Goal: Check status: Check status

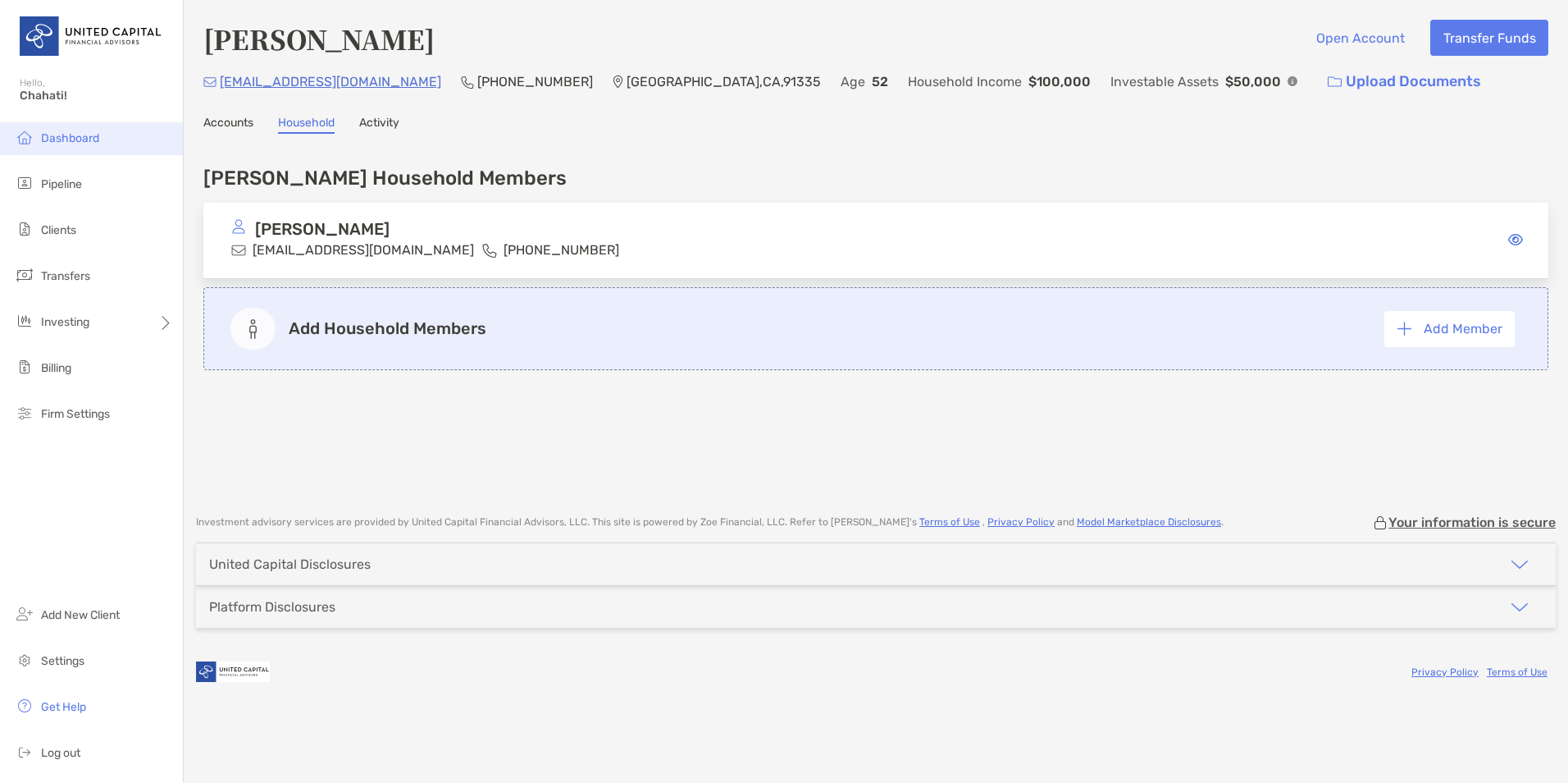
click at [59, 146] on li "Dashboard" at bounding box center [91, 139] width 182 height 33
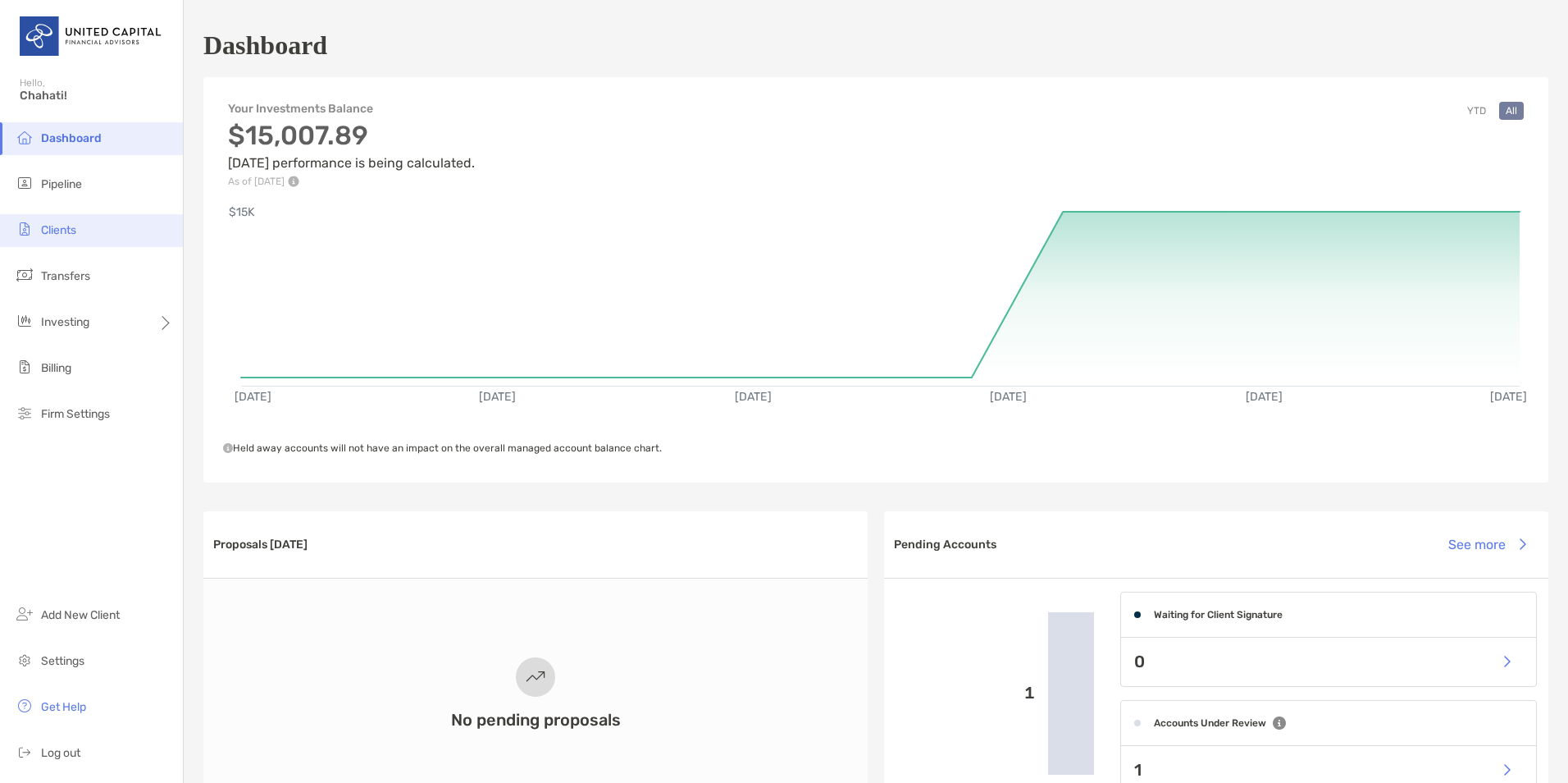
click at [60, 233] on span "Clients" at bounding box center [59, 230] width 35 height 14
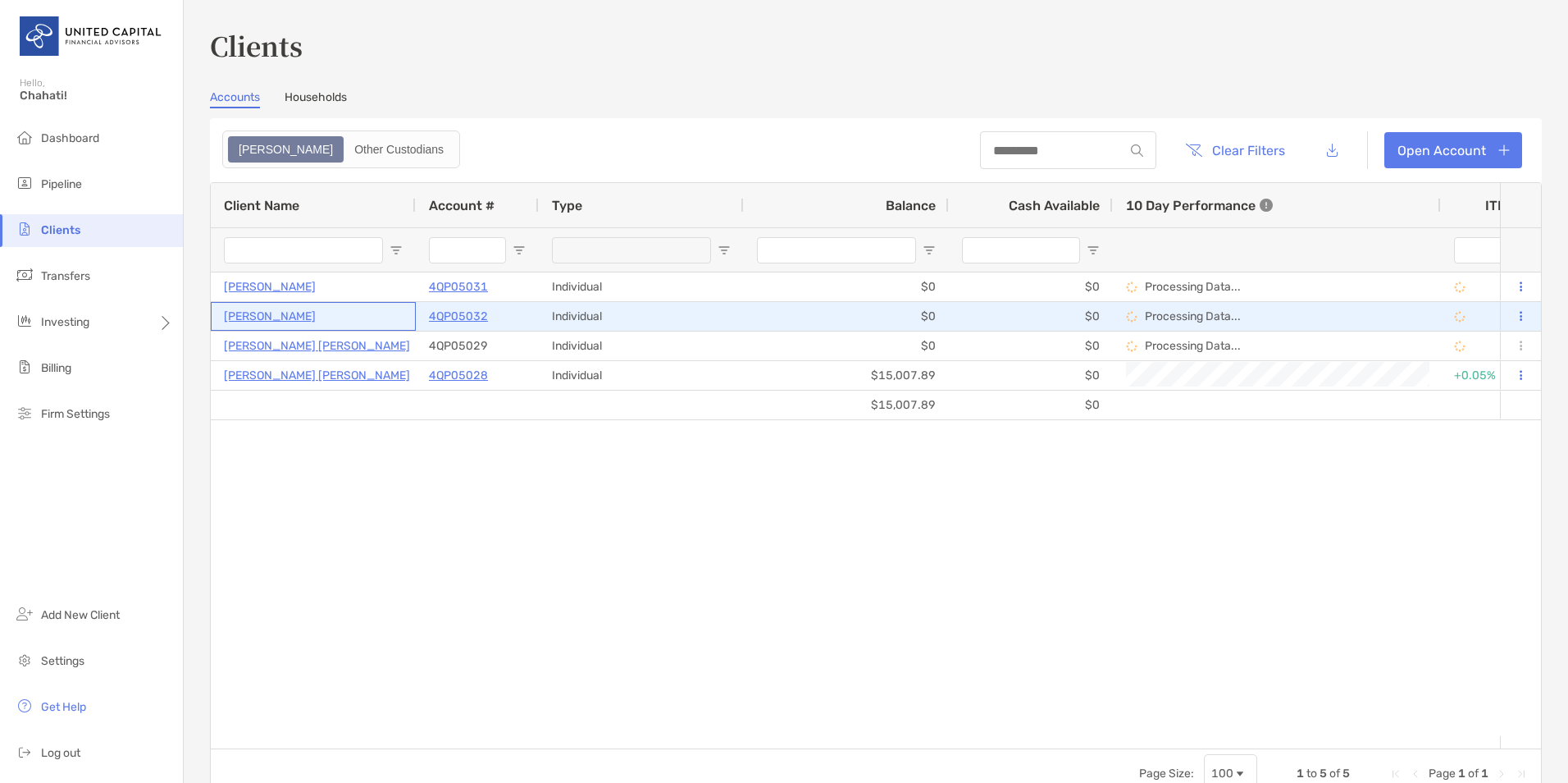
click at [270, 317] on p "[PERSON_NAME]" at bounding box center [270, 316] width 92 height 21
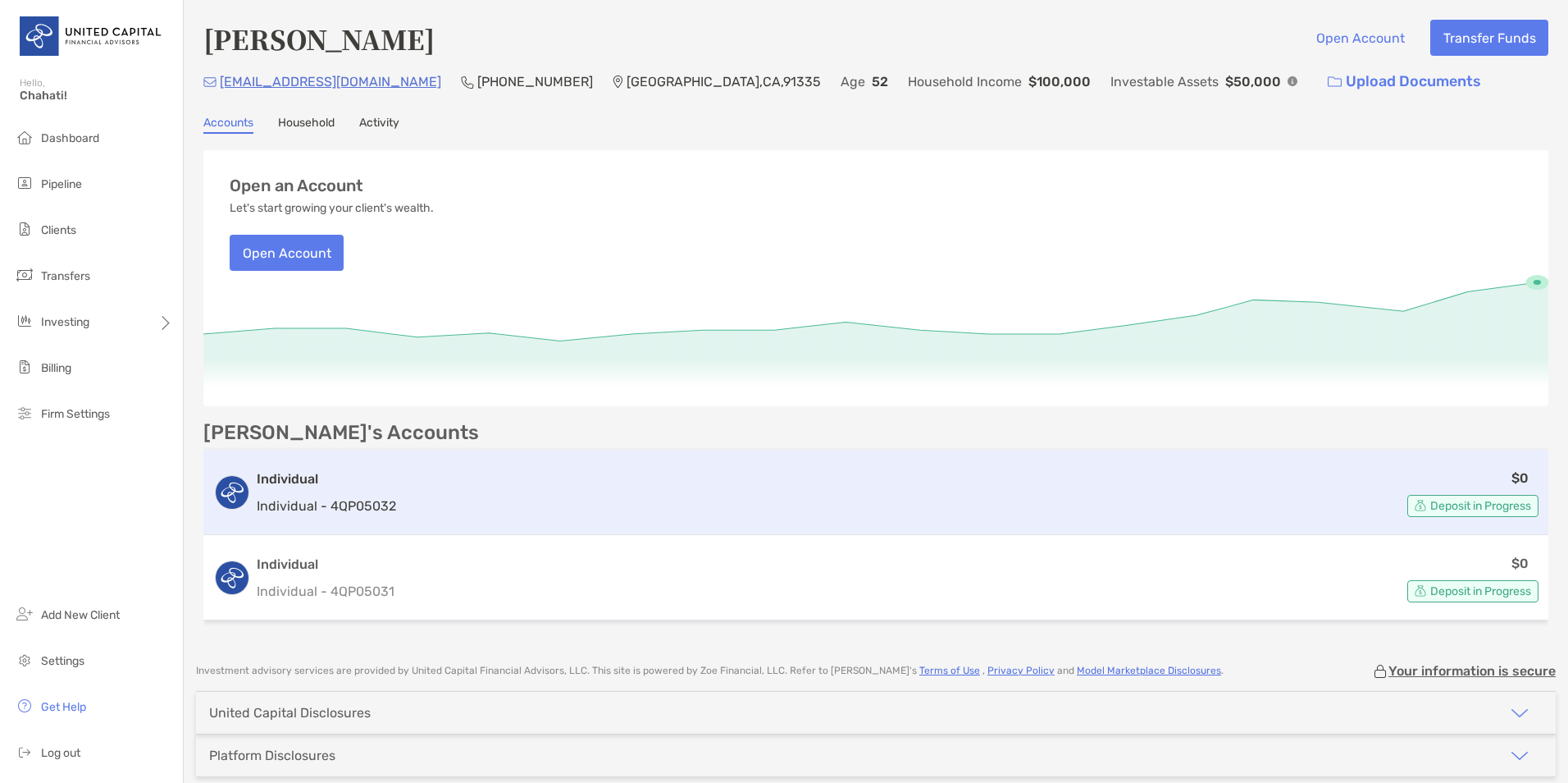
click at [291, 500] on p "Individual - 4QP05032" at bounding box center [326, 506] width 140 height 21
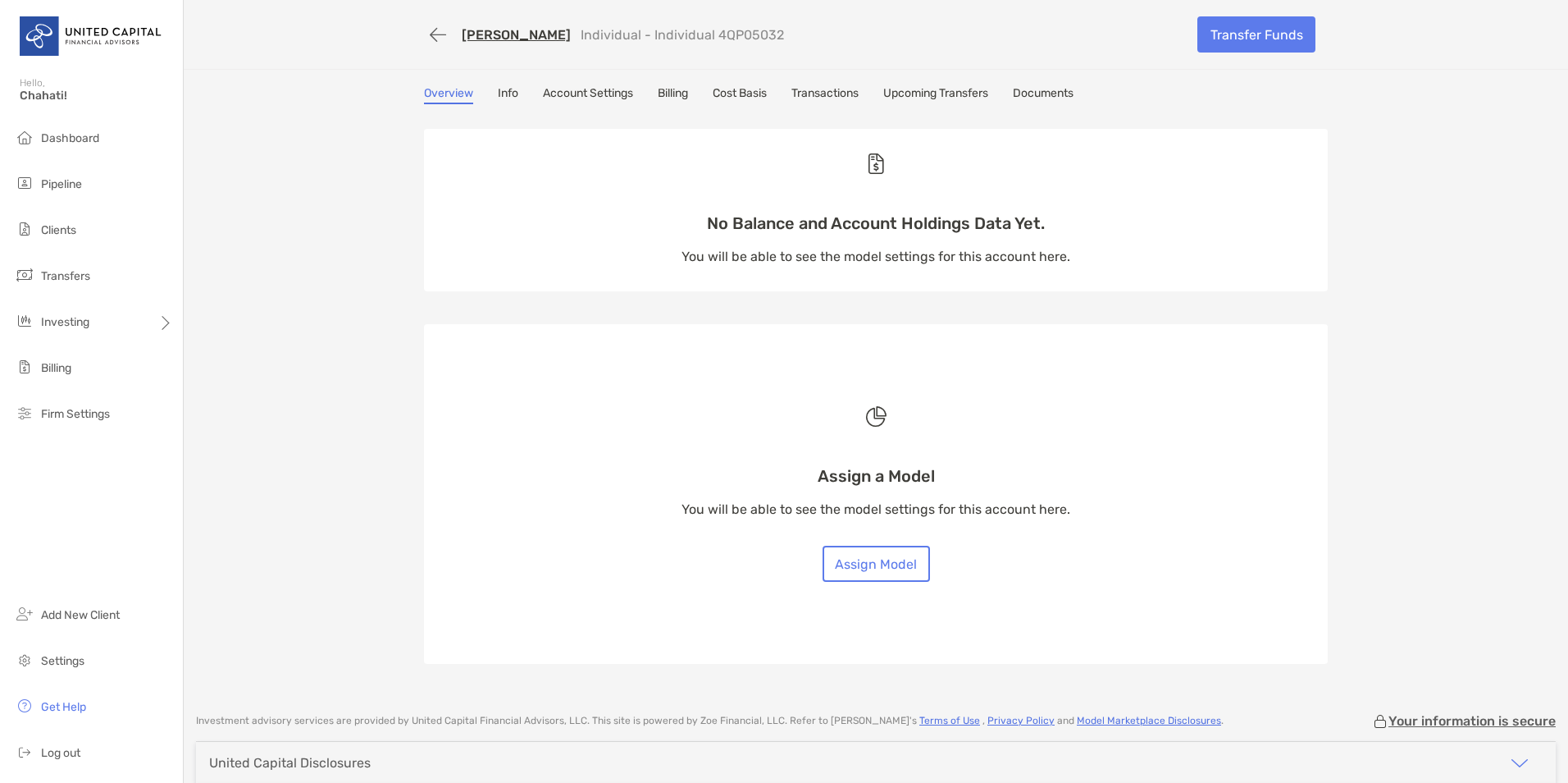
click at [819, 96] on link "Transactions" at bounding box center [824, 95] width 67 height 18
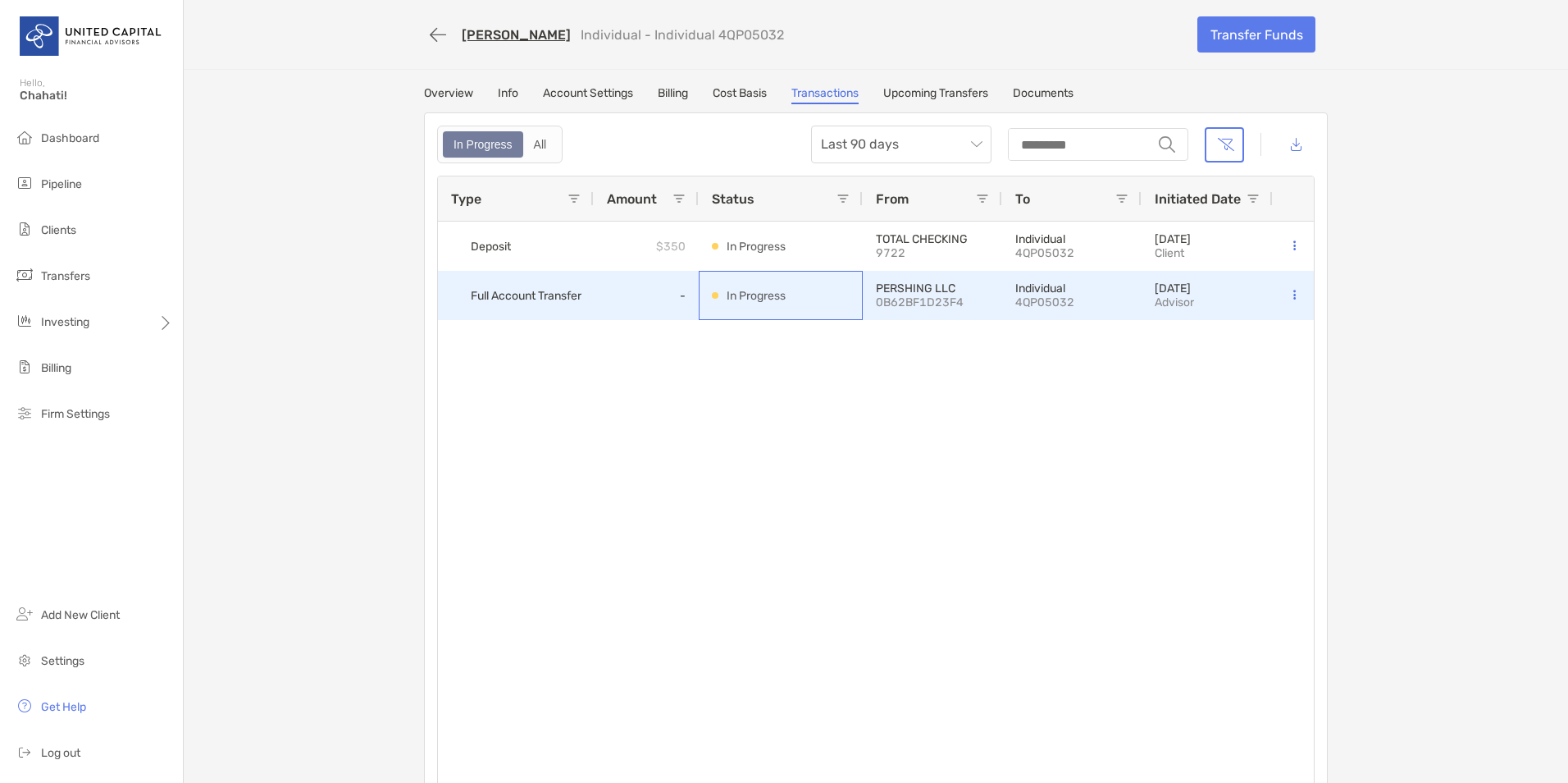
click at [743, 307] on div "In Progress" at bounding box center [781, 295] width 138 height 48
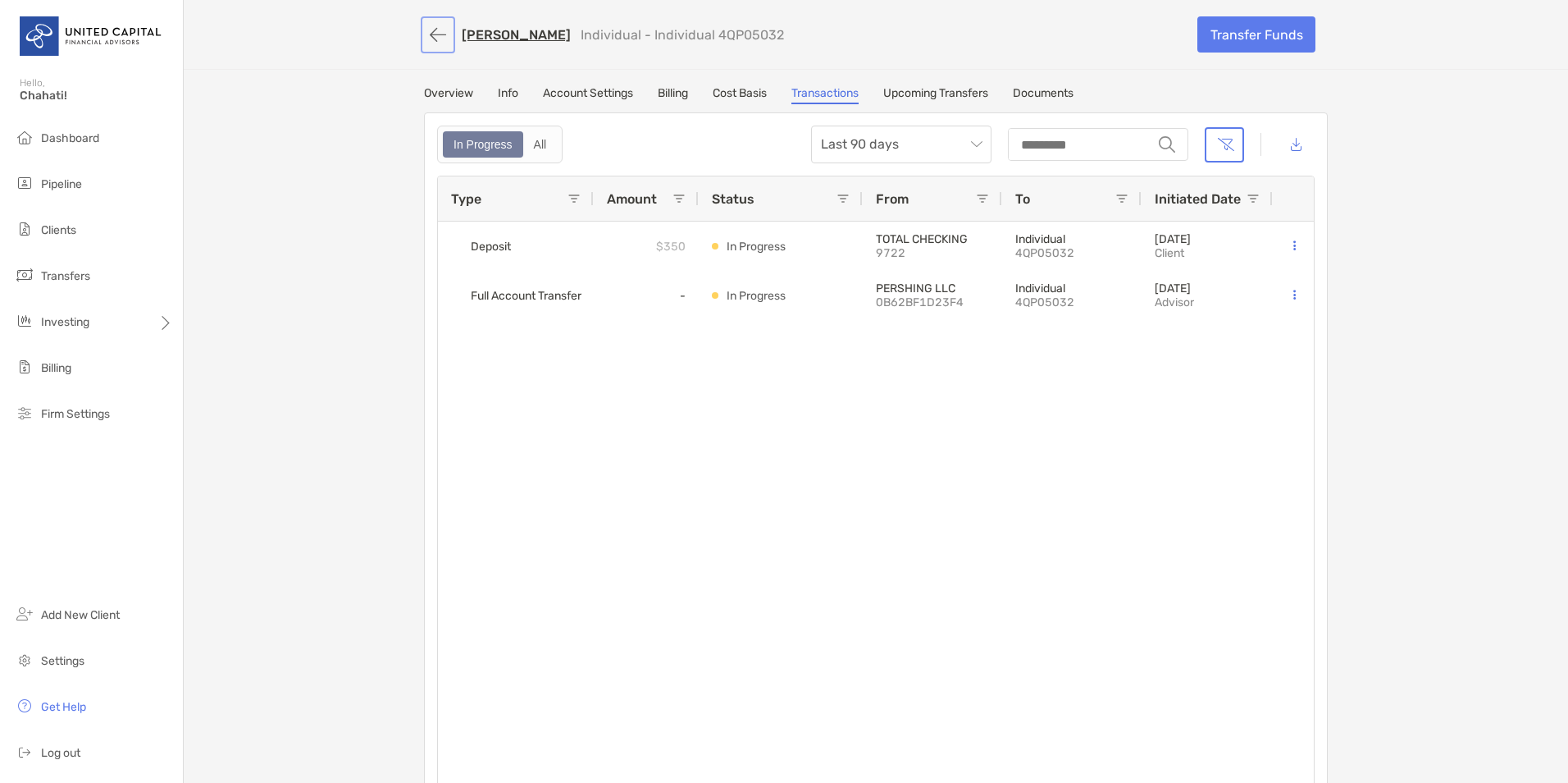
click at [430, 36] on button "button" at bounding box center [438, 34] width 28 height 30
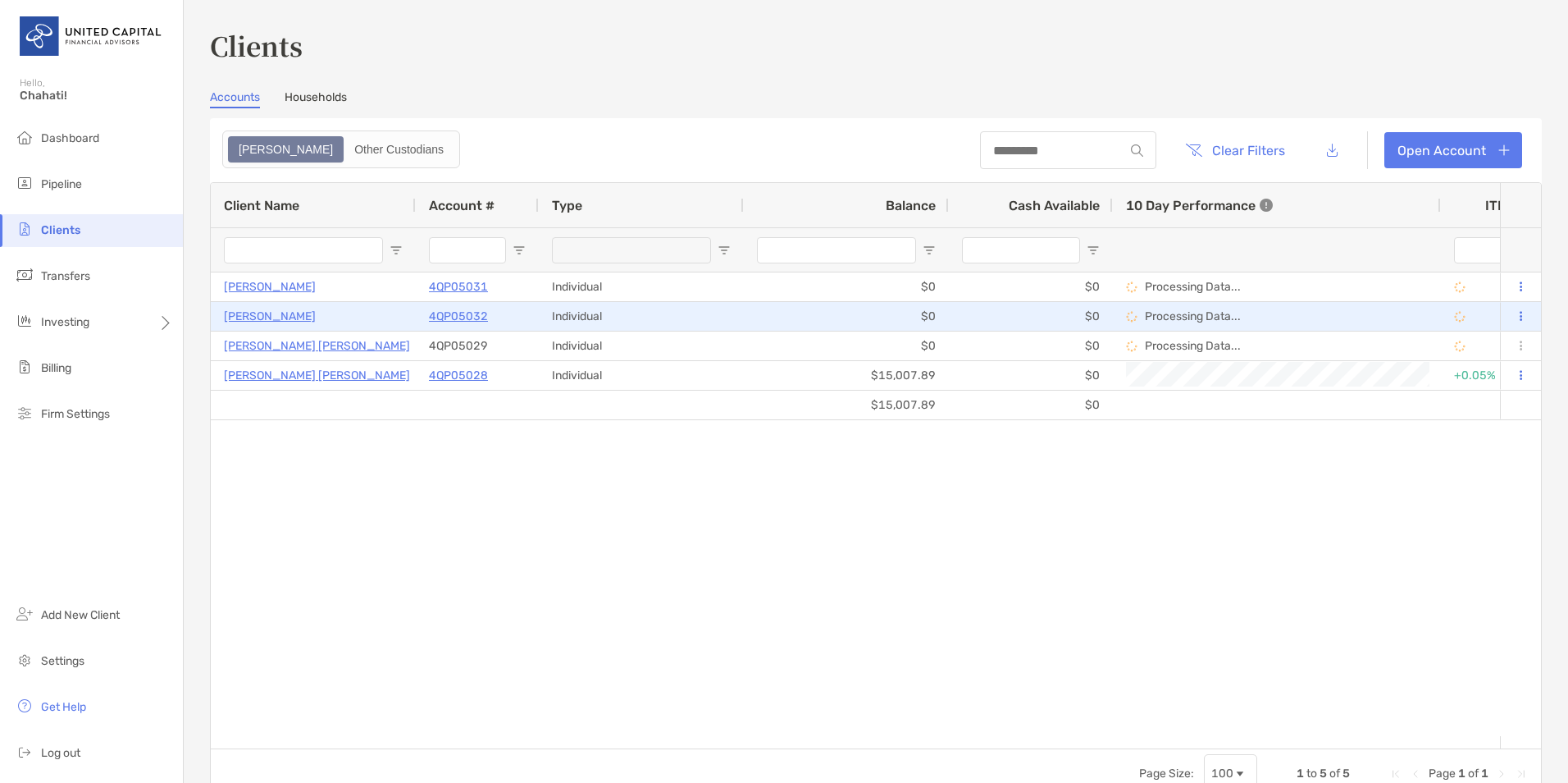
click at [457, 317] on p "4QP05032" at bounding box center [459, 316] width 60 height 21
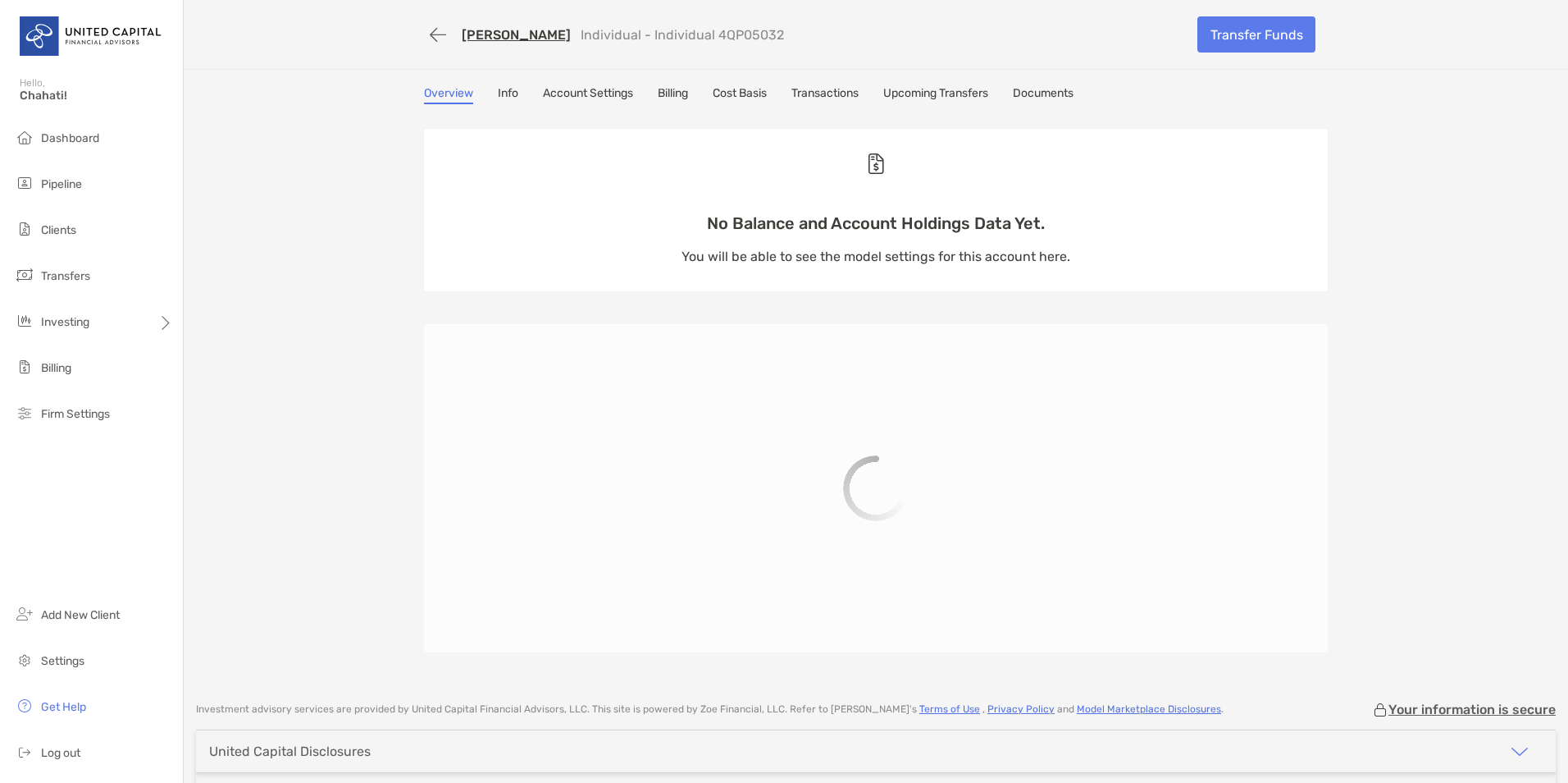
click at [835, 95] on link "Transactions" at bounding box center [824, 95] width 67 height 18
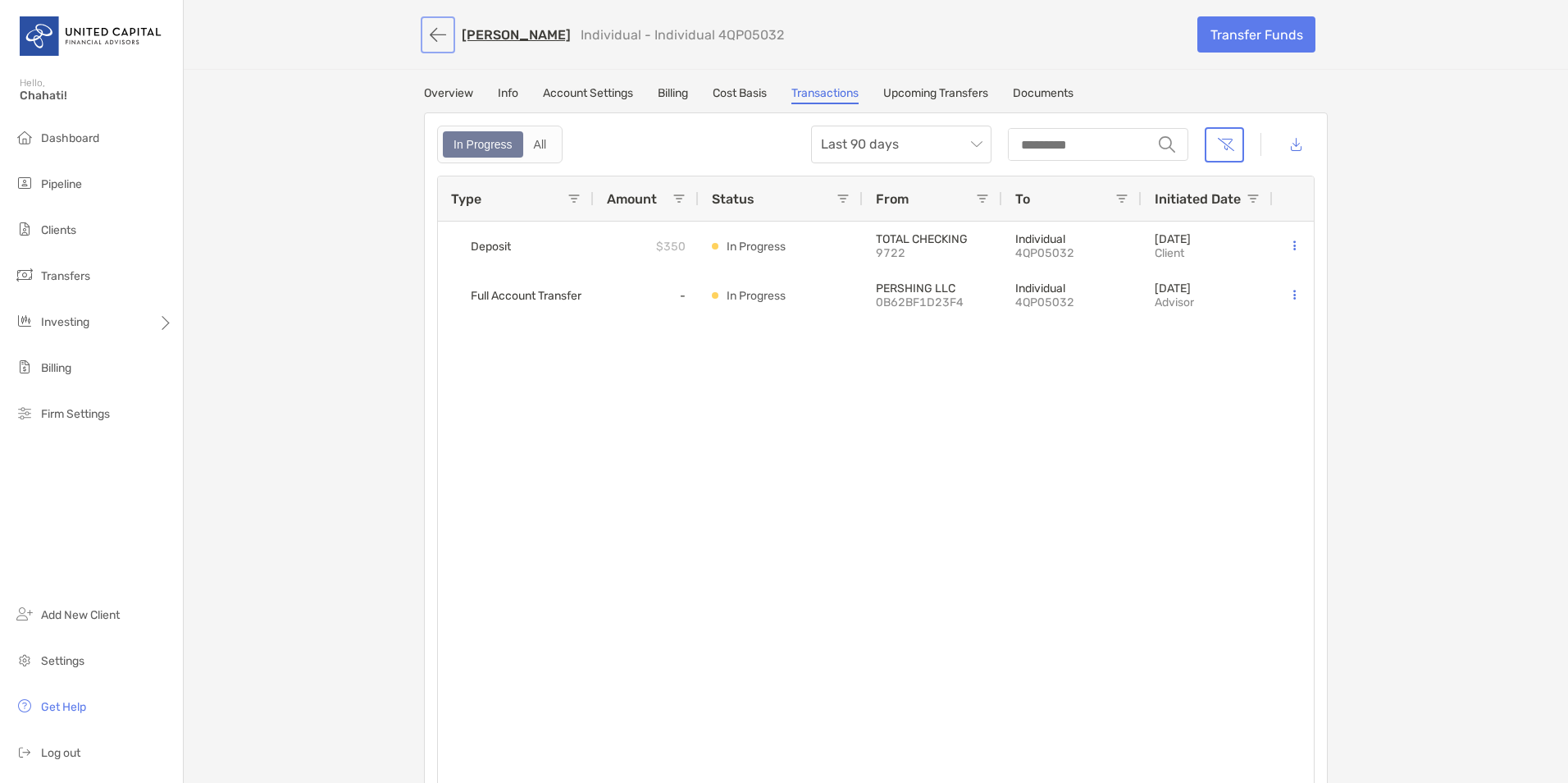
click at [431, 31] on button "button" at bounding box center [438, 34] width 28 height 30
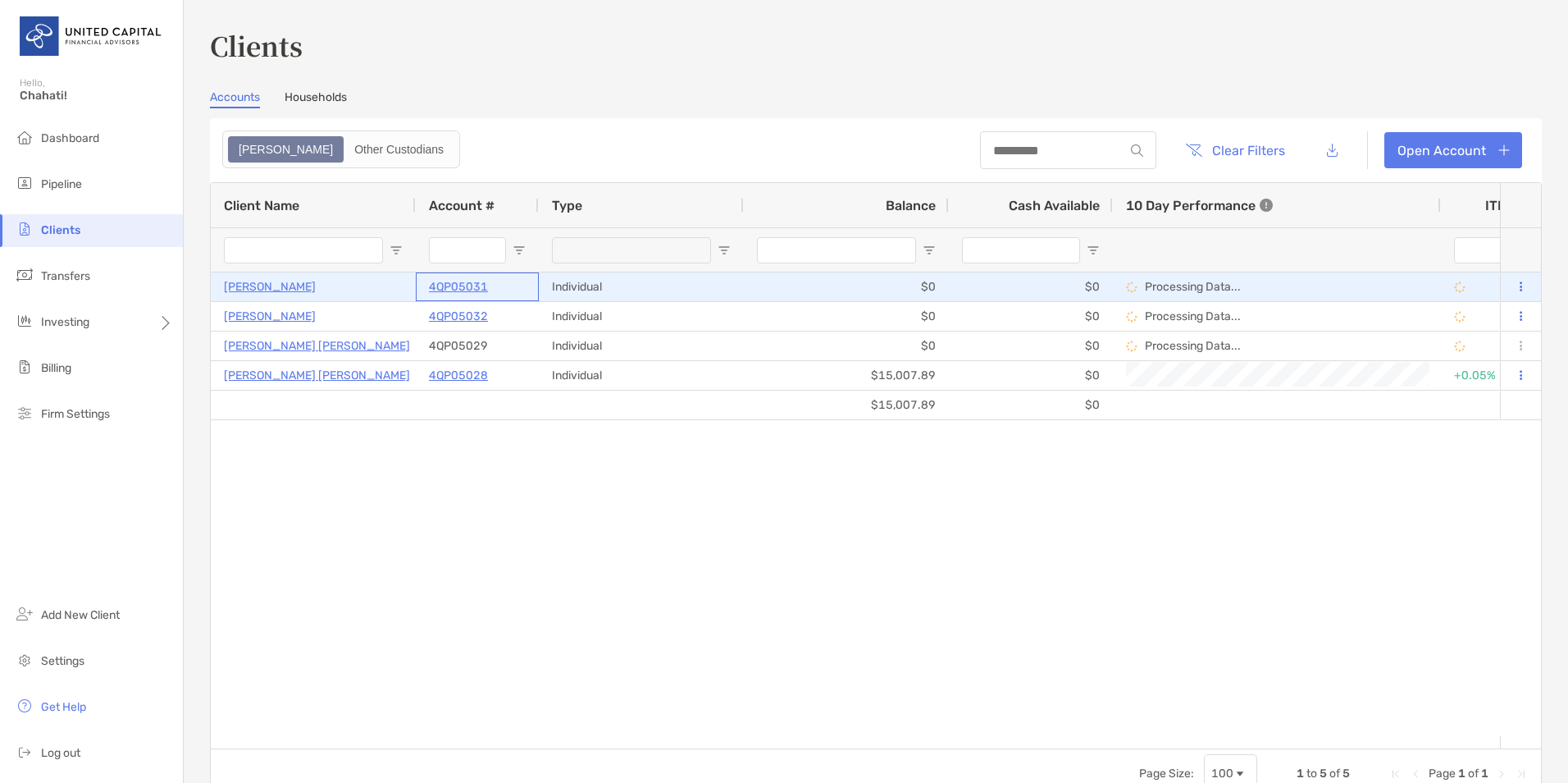
click at [449, 278] on p "4QP05031" at bounding box center [459, 286] width 60 height 21
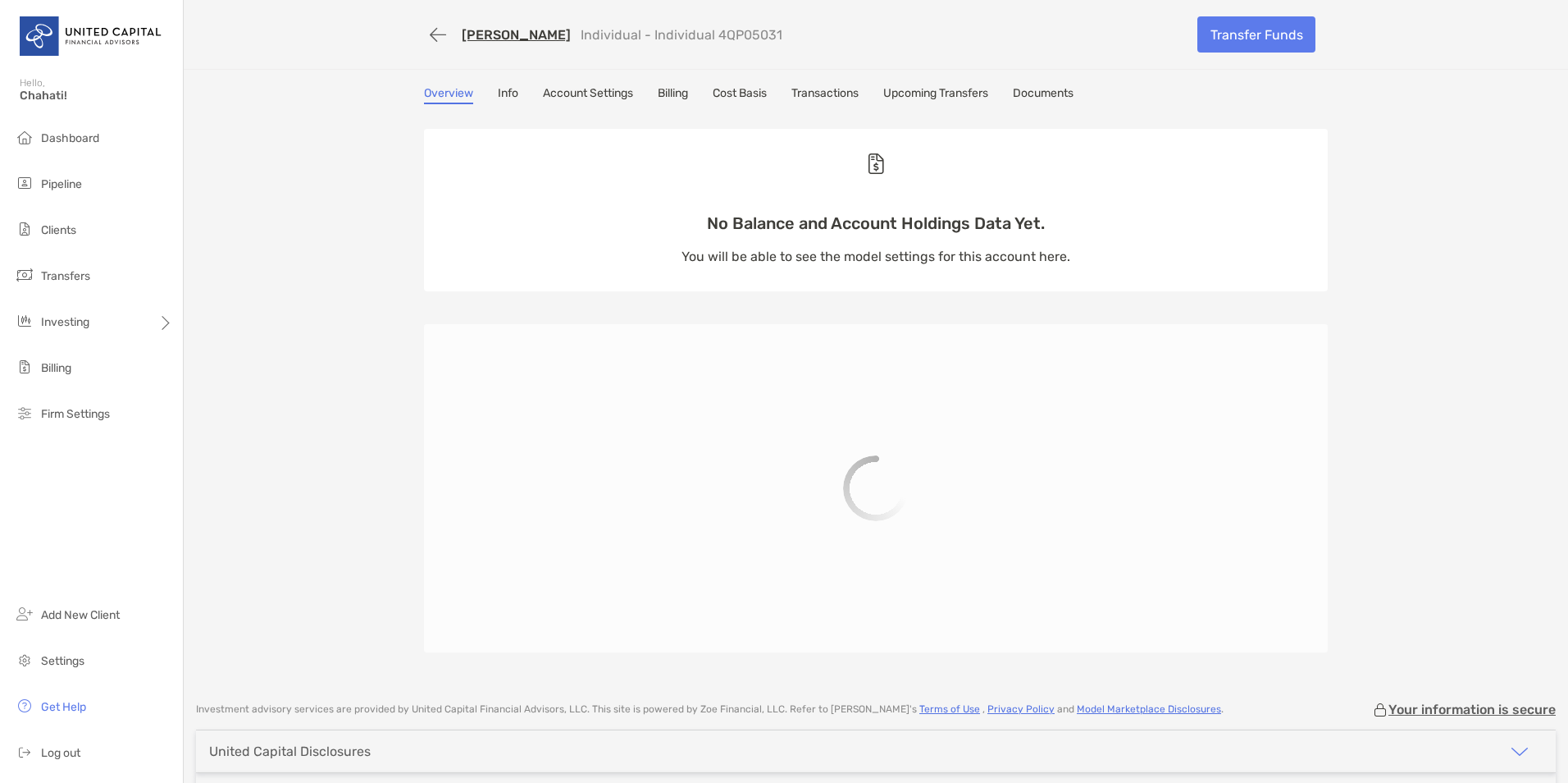
click at [827, 92] on link "Transactions" at bounding box center [824, 95] width 67 height 18
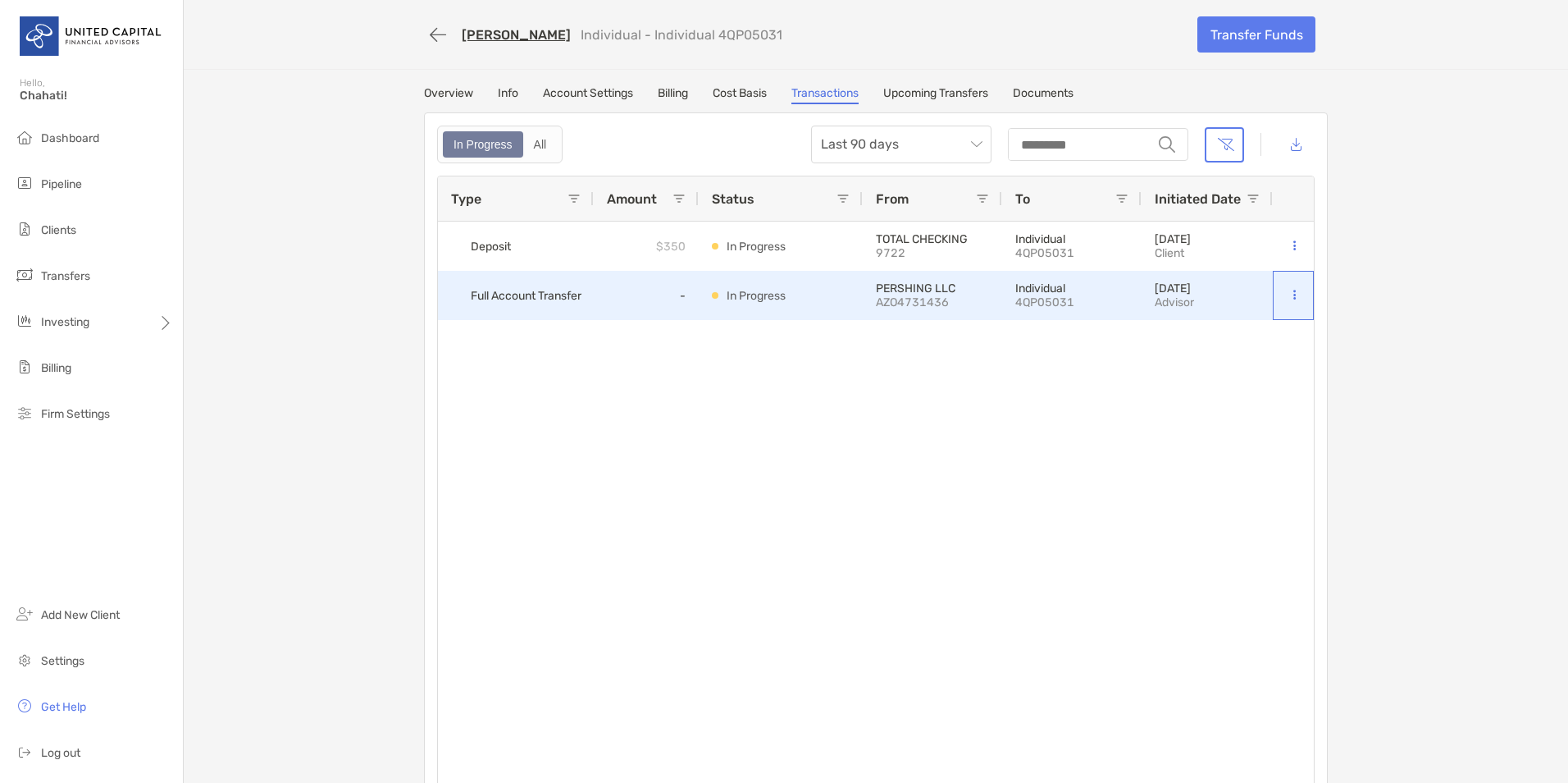
click at [1290, 294] on button at bounding box center [1294, 295] width 17 height 17
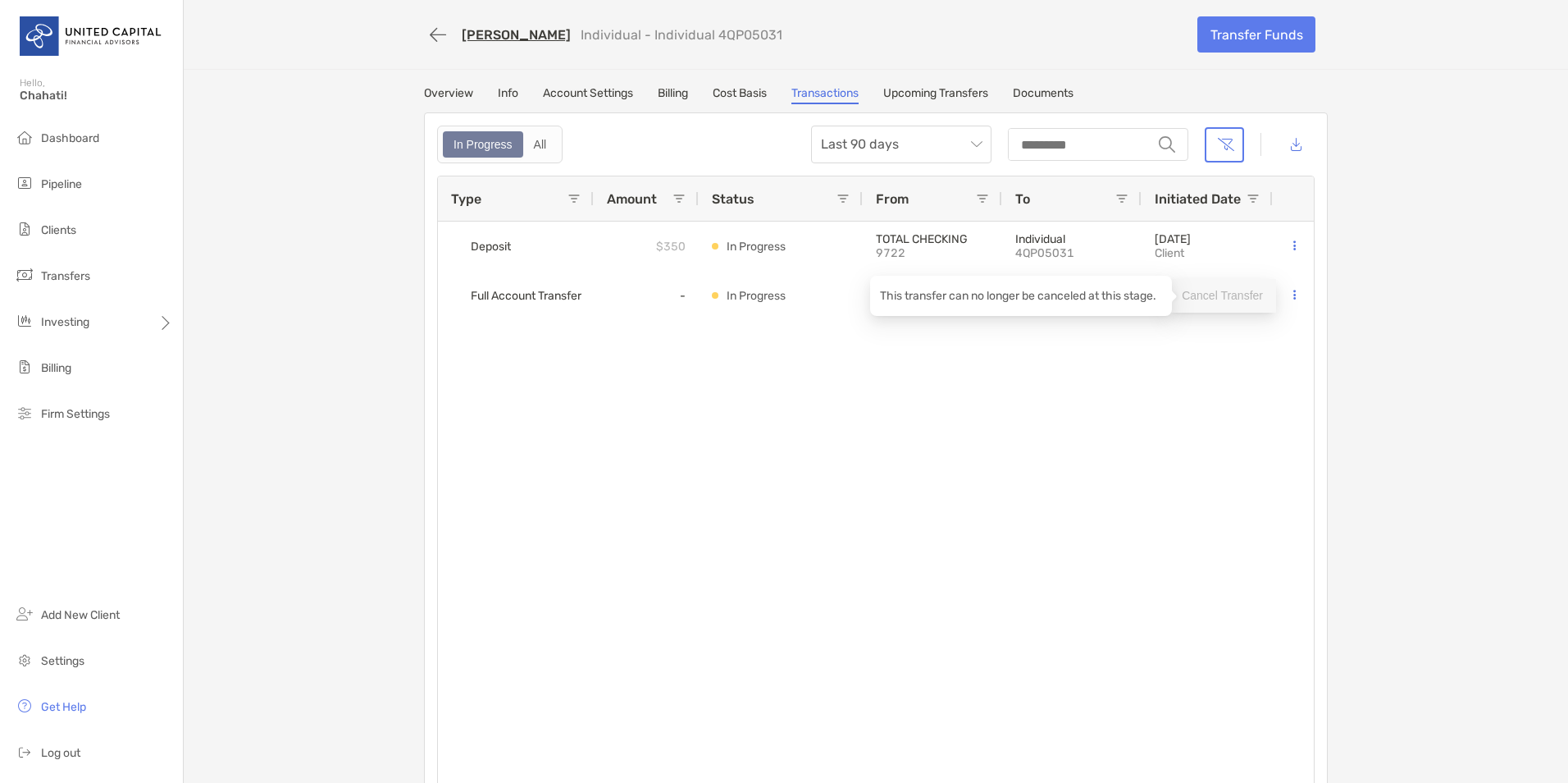
click at [1235, 296] on p "Cancel Transfer" at bounding box center [1222, 296] width 81 height 21
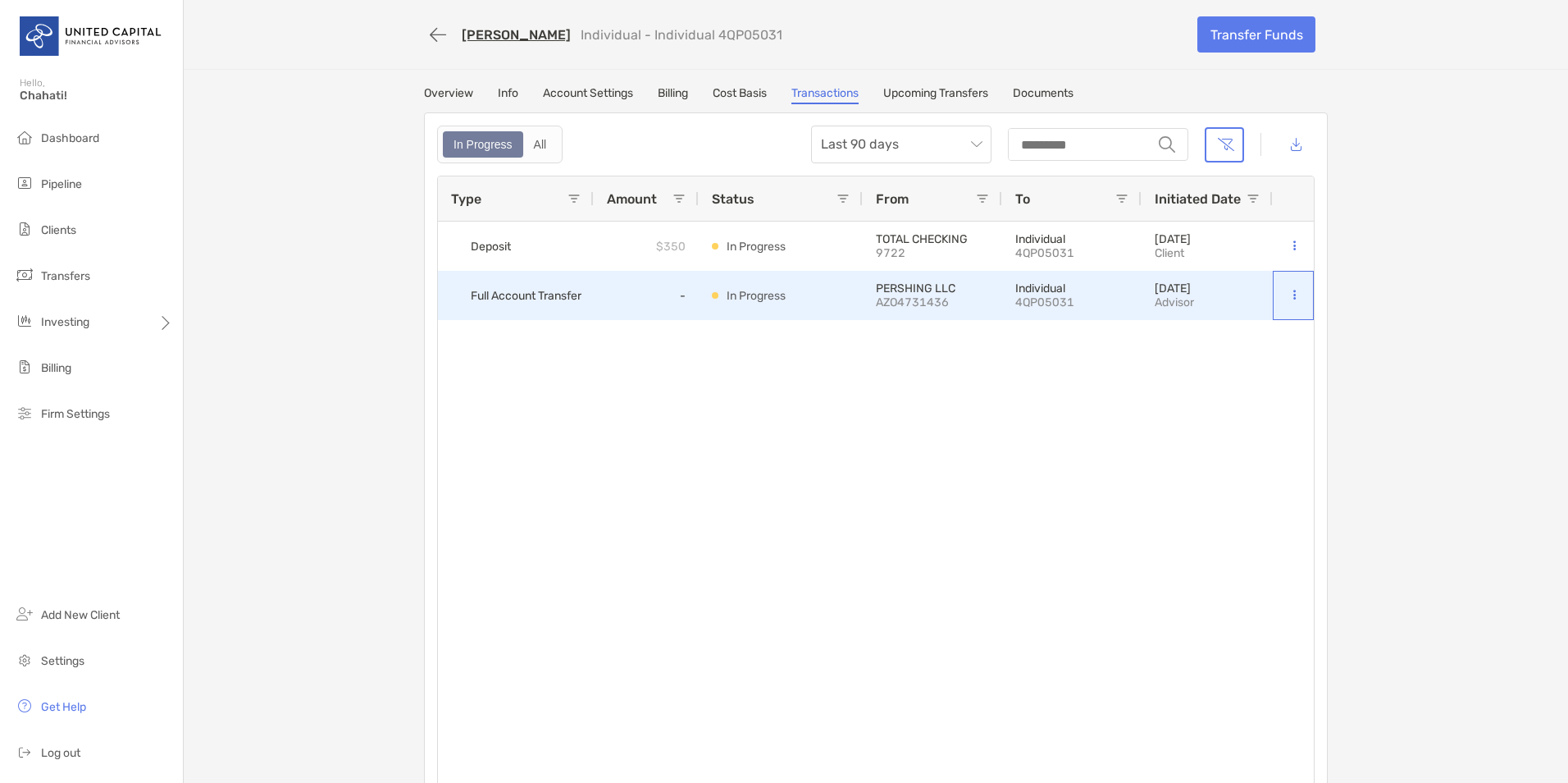
click at [1286, 300] on button at bounding box center [1294, 295] width 17 height 17
click at [1294, 299] on icon at bounding box center [1295, 295] width 3 height 11
